Goal: Navigation & Orientation: Find specific page/section

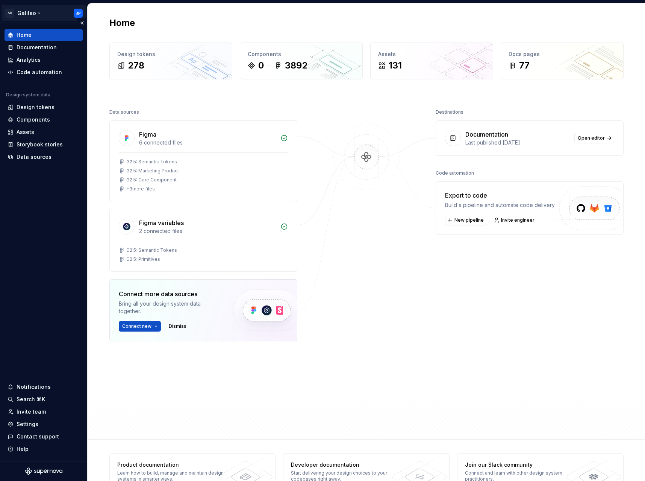
click at [74, 14] on html "SD Galileo JP Home Documentation Analytics Code automation Design system data D…" at bounding box center [322, 240] width 645 height 481
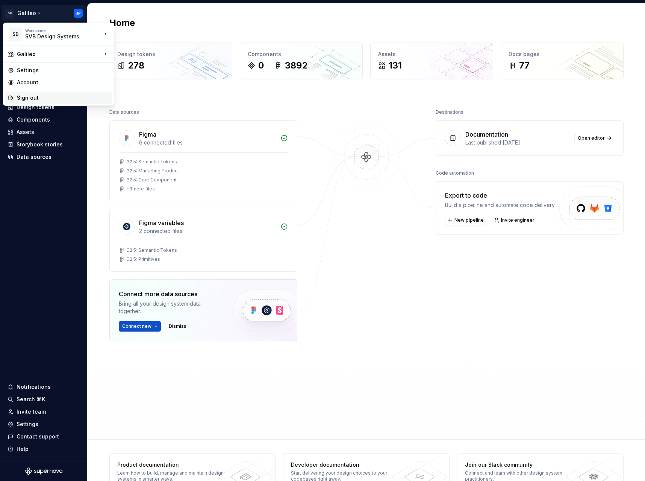
click at [48, 96] on div "Sign out" at bounding box center [63, 98] width 93 height 8
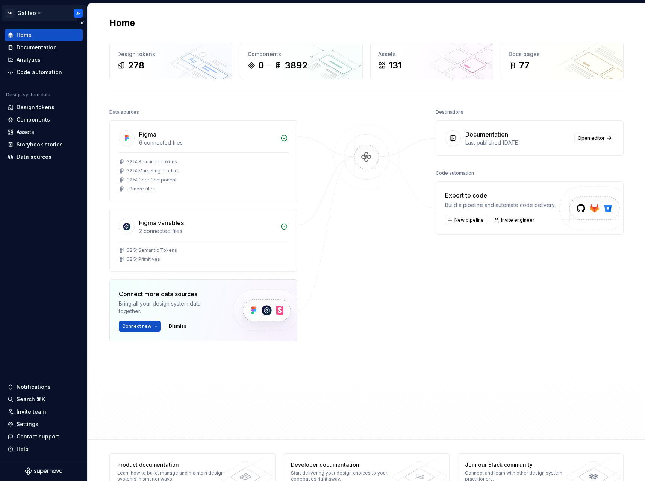
click at [80, 15] on html "SD Galileo JP Home Documentation Analytics Code automation Design system data D…" at bounding box center [322, 240] width 645 height 481
click at [389, 211] on div at bounding box center [366, 251] width 75 height 288
